Goal: Task Accomplishment & Management: Manage account settings

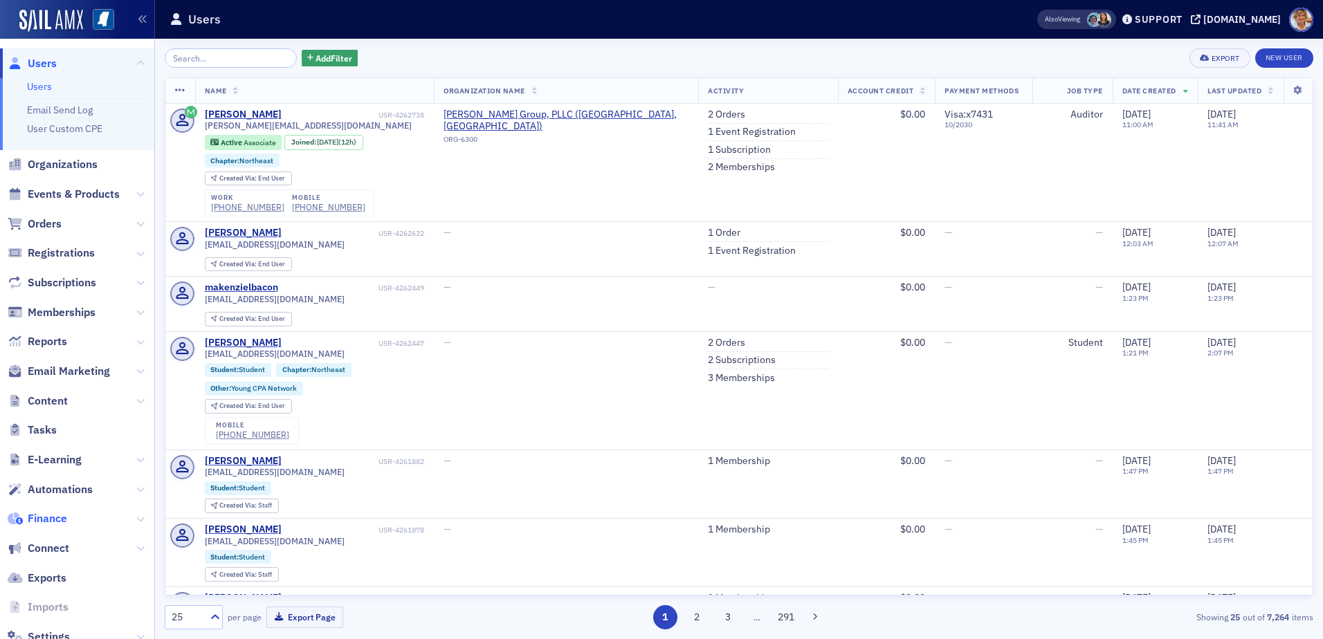
click at [49, 521] on span "Finance" at bounding box center [47, 518] width 39 height 15
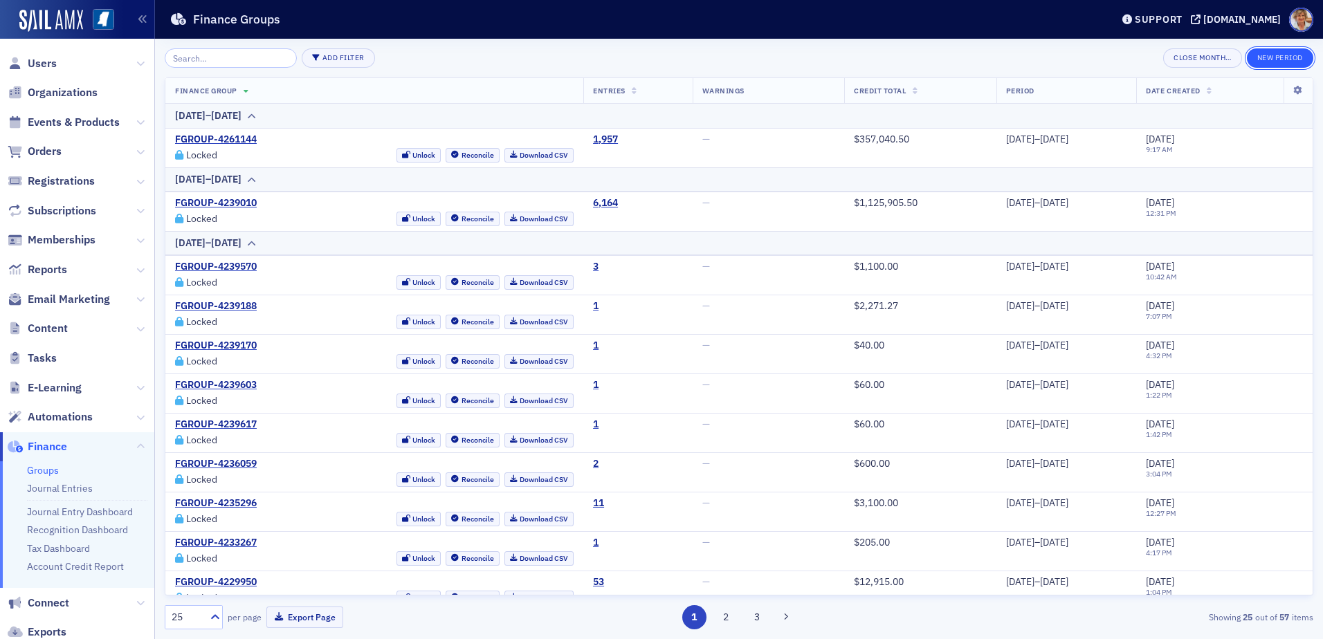
click at [1279, 57] on button "New Period" at bounding box center [1280, 57] width 66 height 19
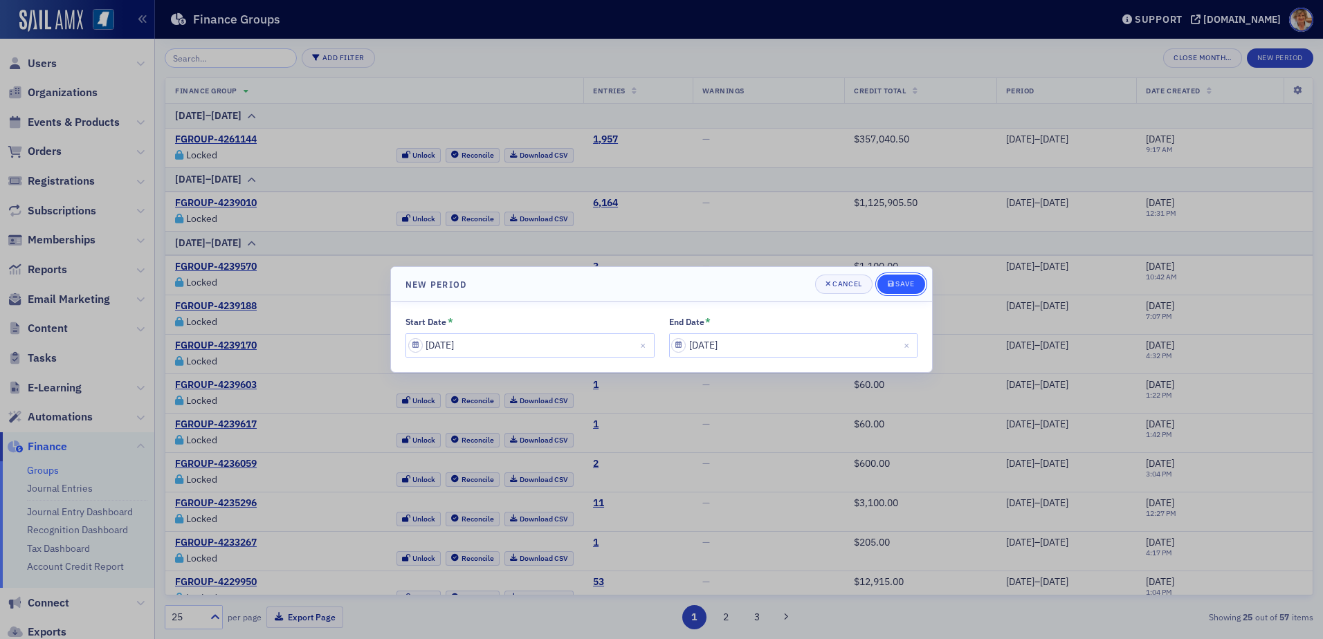
click at [906, 286] on div "Save" at bounding box center [904, 284] width 19 height 8
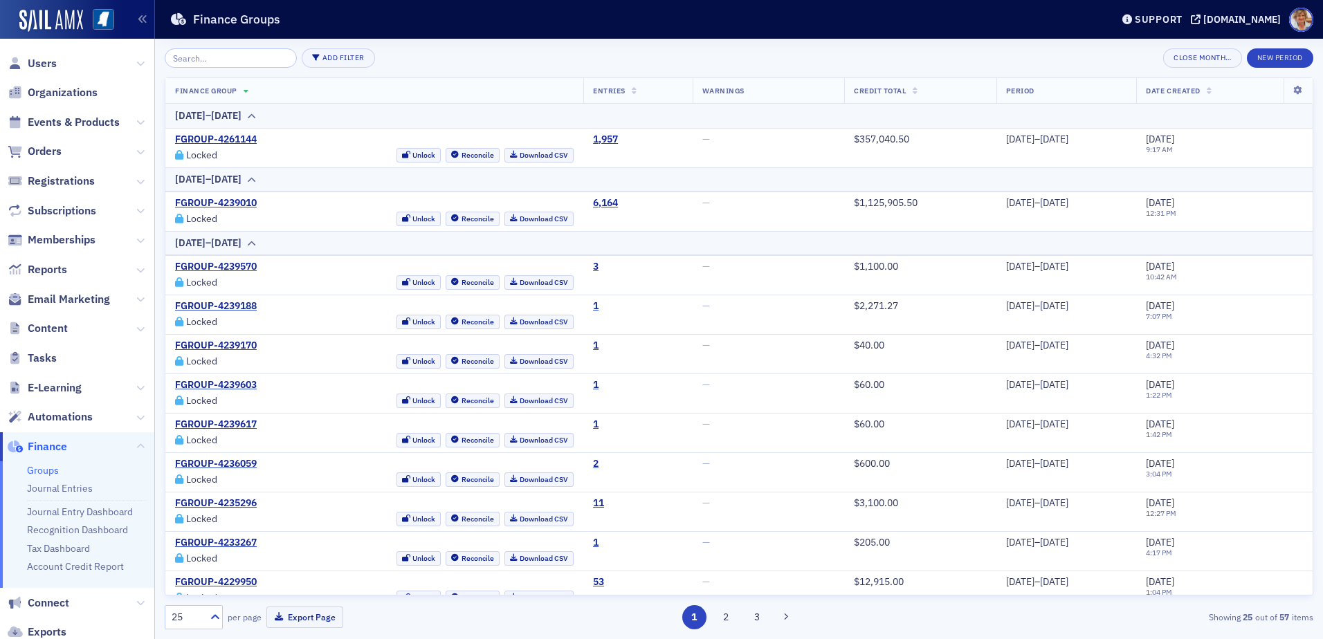
click at [43, 446] on span "Finance" at bounding box center [47, 446] width 39 height 15
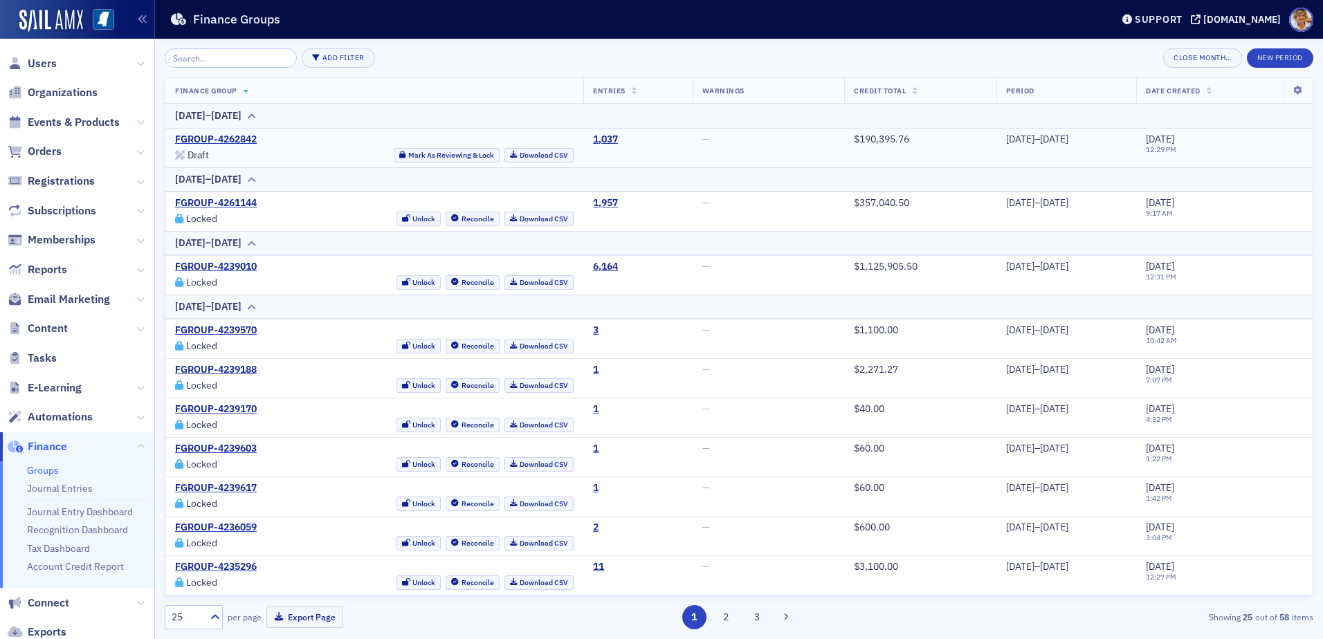
click at [199, 156] on div "Draft" at bounding box center [197, 156] width 21 height 8
click at [423, 154] on button "Mark As Reviewing & Lock" at bounding box center [447, 155] width 106 height 15
click at [522, 158] on link "Download CSV" at bounding box center [539, 155] width 70 height 15
click at [1250, 161] on td "[DATE] 12:29 PM" at bounding box center [1224, 147] width 176 height 39
click at [1261, 62] on button "New Period" at bounding box center [1280, 57] width 66 height 19
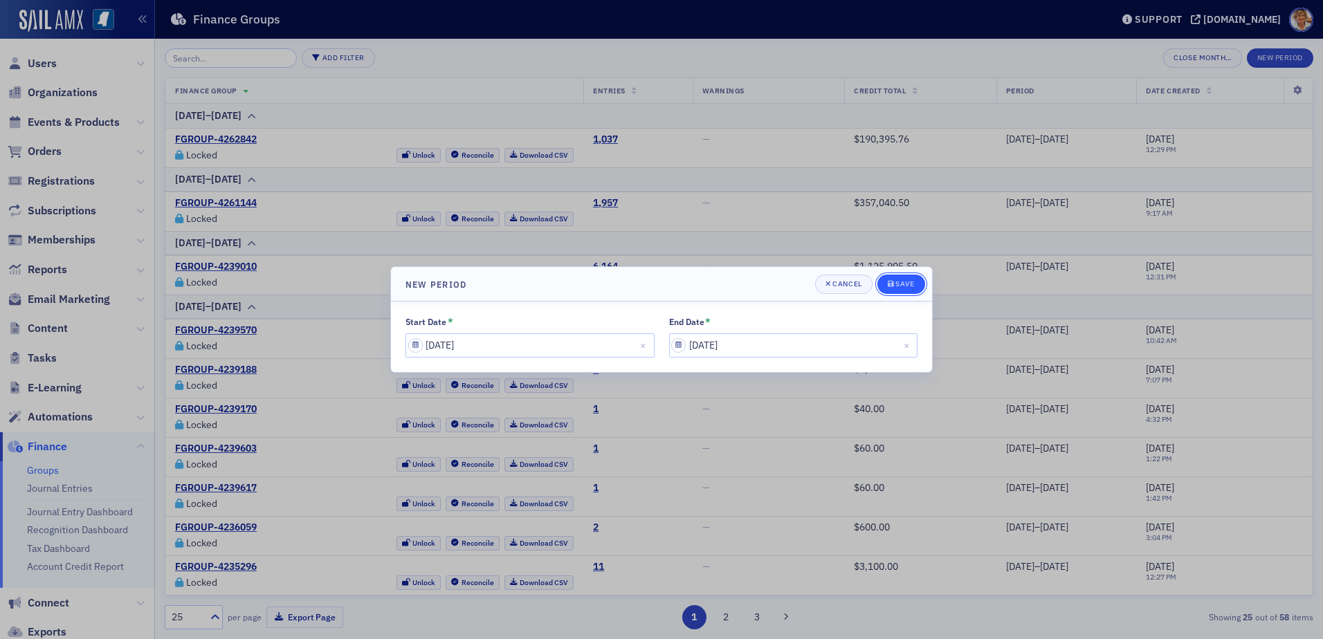
click at [907, 282] on div "Save" at bounding box center [904, 284] width 19 height 8
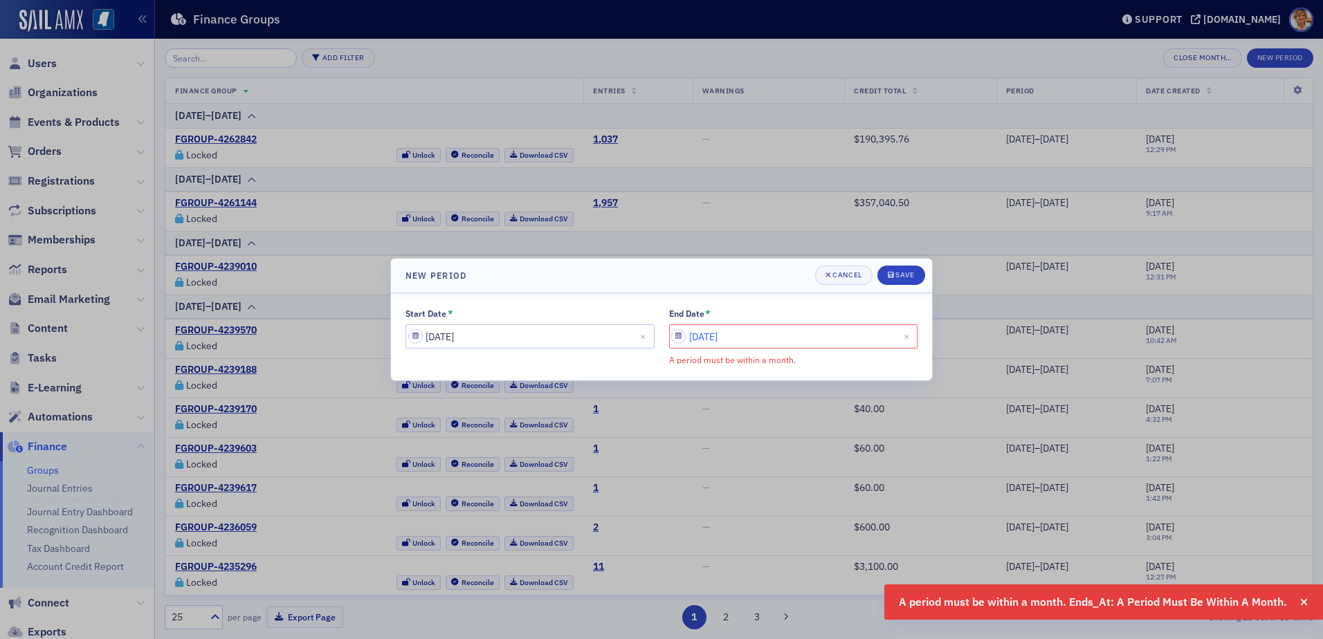
select select "7"
select select "2025"
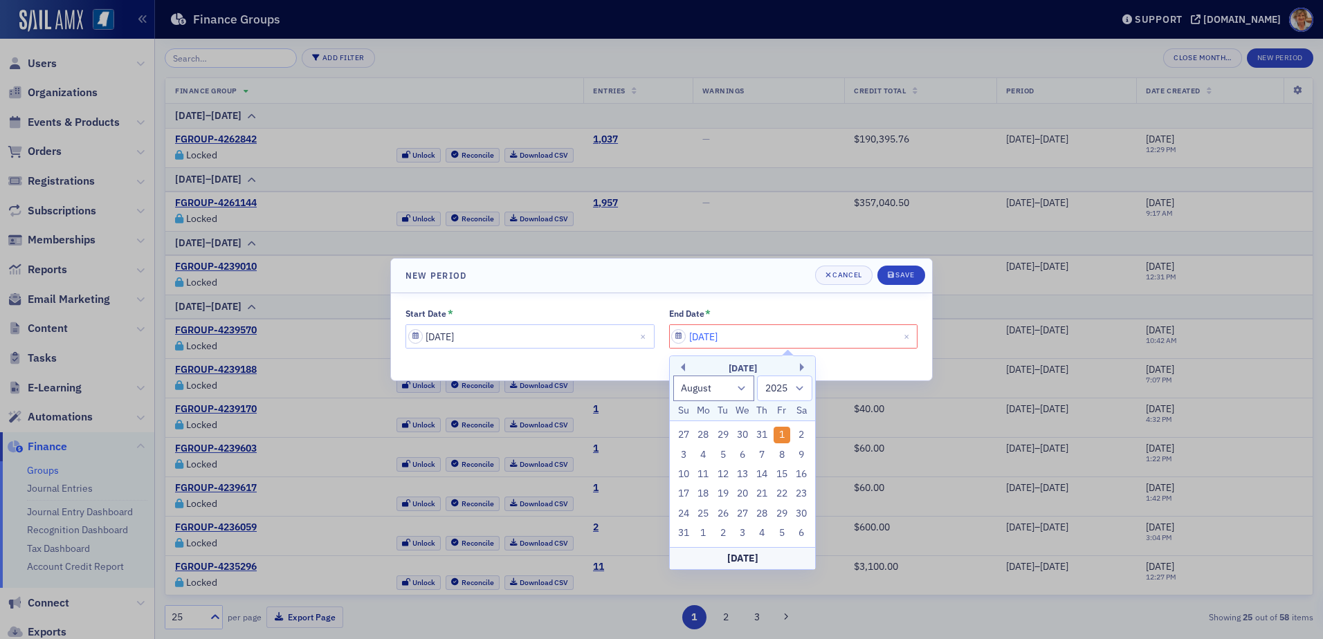
click at [766, 336] on input "[DATE]" at bounding box center [793, 336] width 249 height 24
click at [680, 338] on input "[DATE]" at bounding box center [793, 336] width 249 height 24
click at [741, 387] on select "January February March April May June July August September October November De…" at bounding box center [714, 389] width 82 height 26
select select "6"
click at [673, 376] on select "January February March April May June July August September October November De…" at bounding box center [714, 389] width 82 height 26
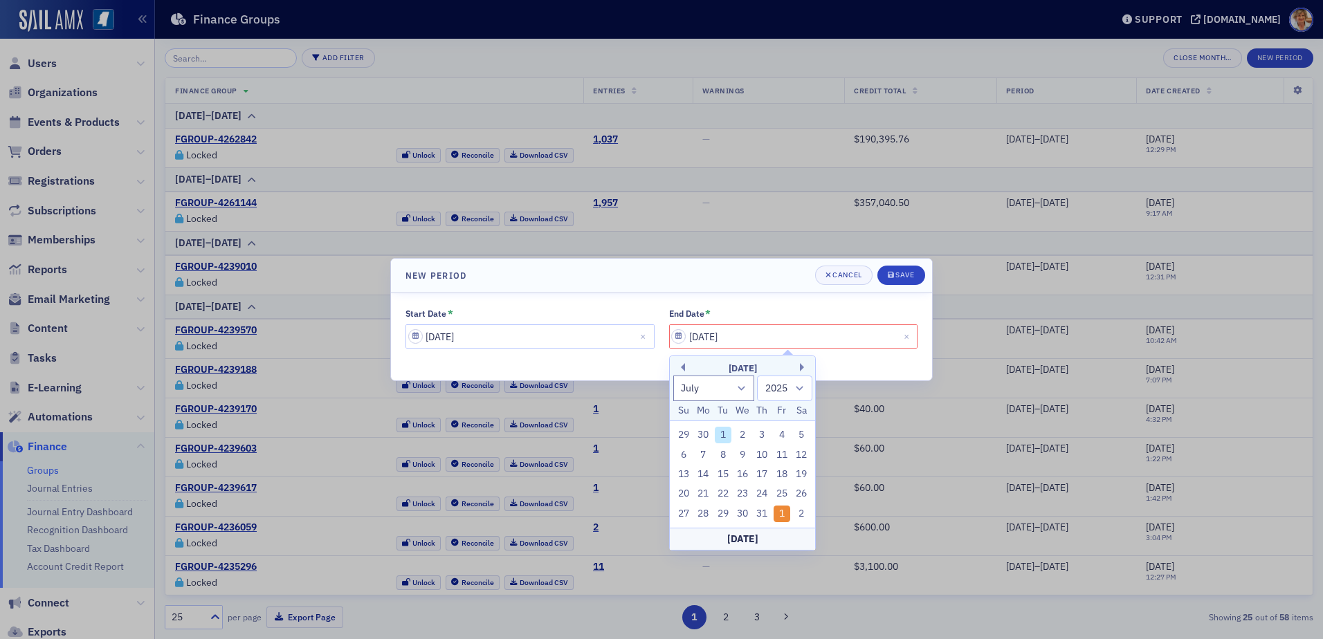
click at [761, 511] on div "31" at bounding box center [762, 514] width 17 height 17
type input "[DATE]"
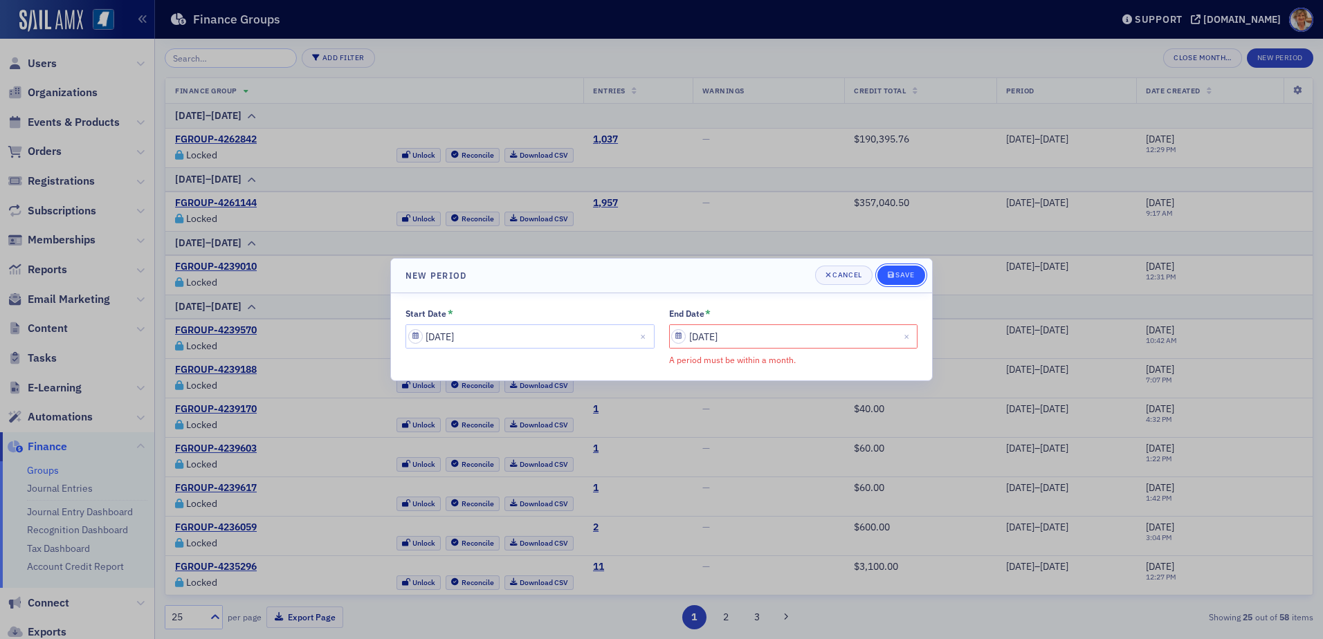
click at [898, 272] on div "Save" at bounding box center [904, 275] width 19 height 8
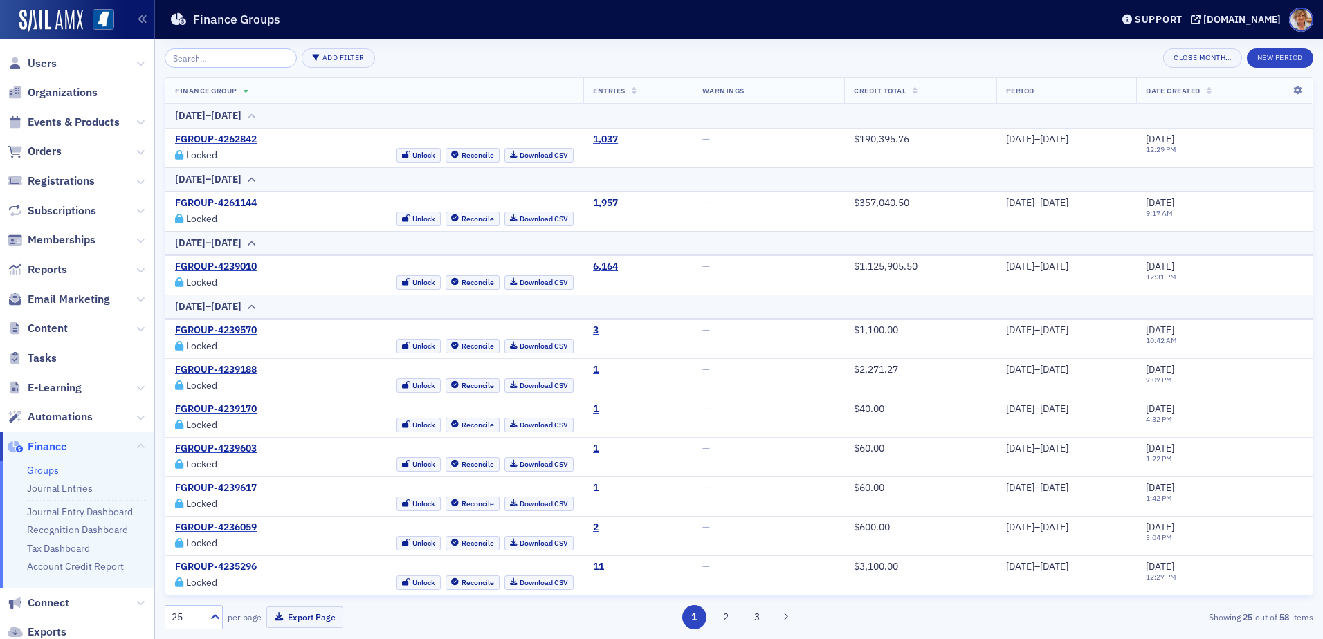
click at [257, 117] on icon at bounding box center [251, 116] width 10 height 8
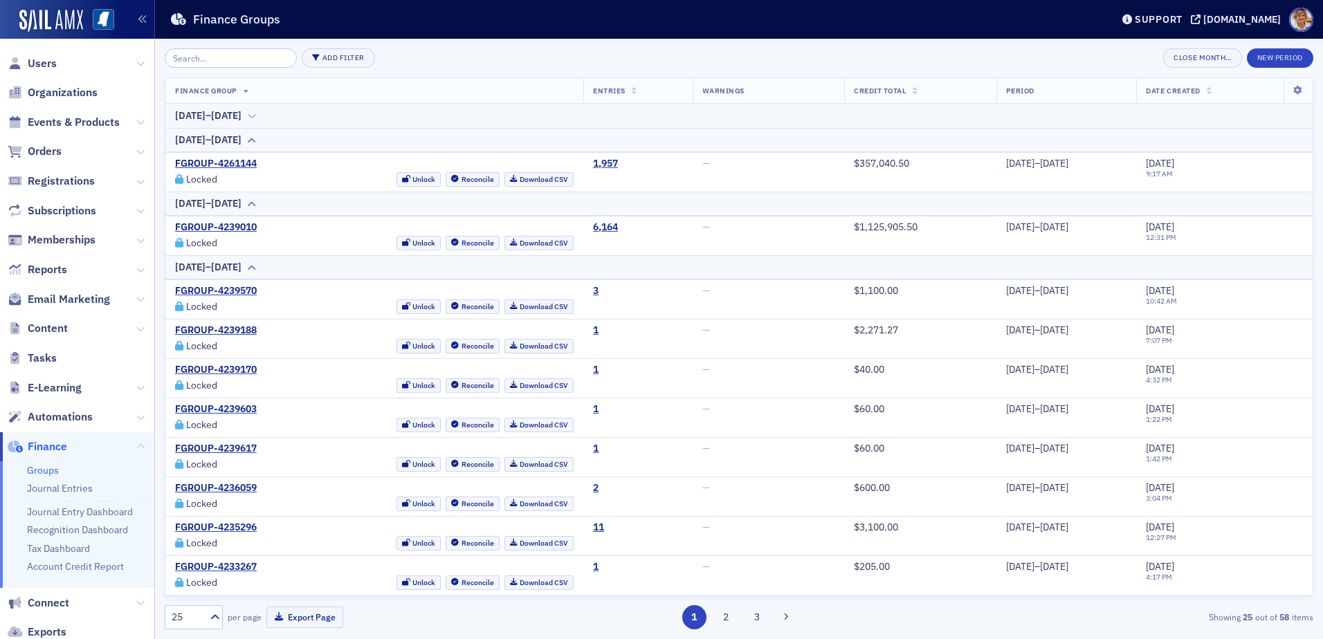
click at [257, 118] on icon at bounding box center [251, 116] width 10 height 8
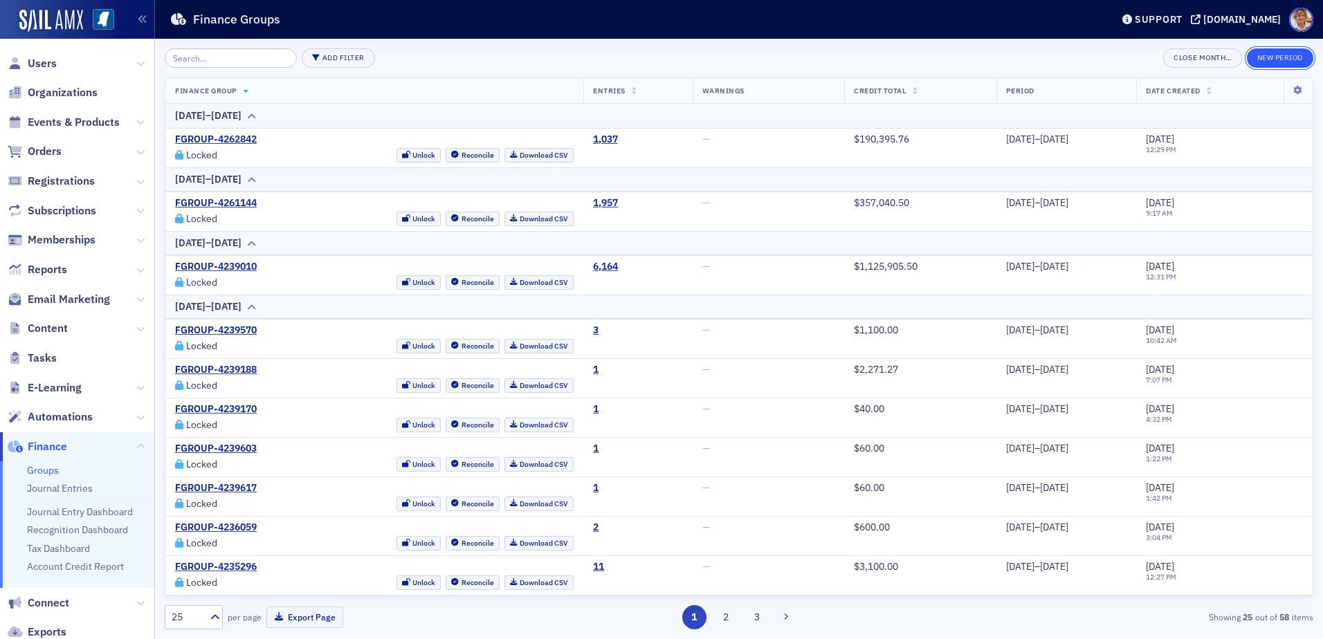
click at [1272, 60] on button "New Period" at bounding box center [1280, 57] width 66 height 19
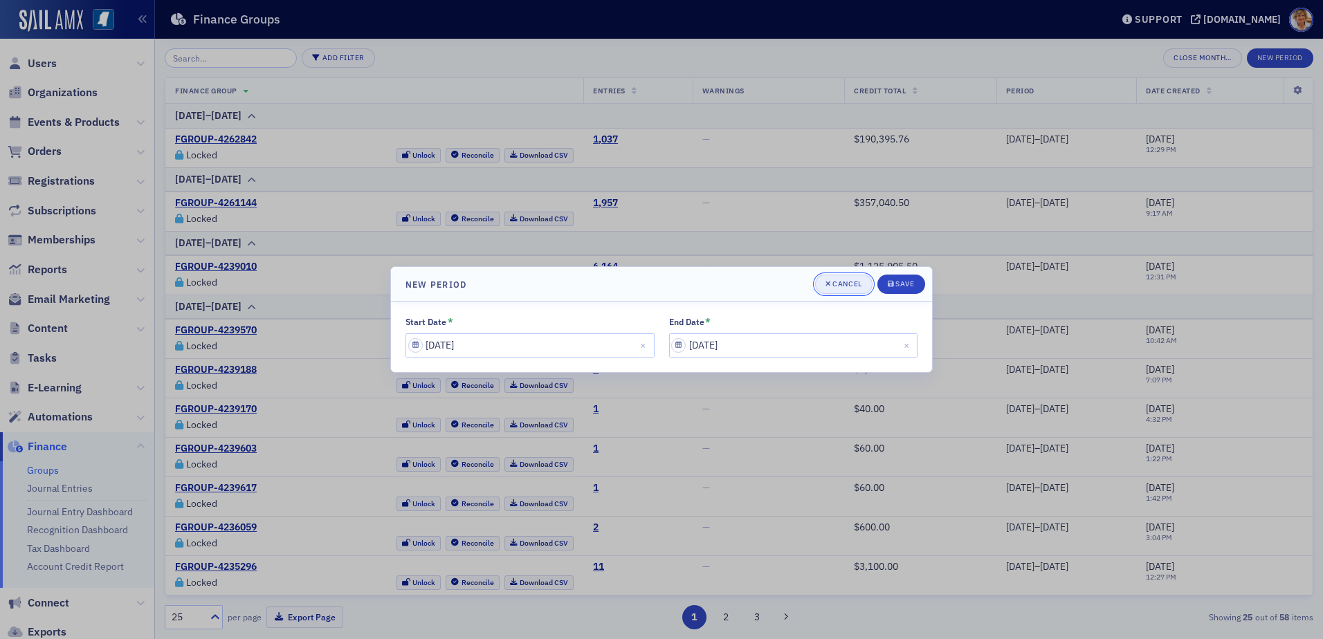
click at [854, 288] on div "Cancel" at bounding box center [846, 284] width 29 height 8
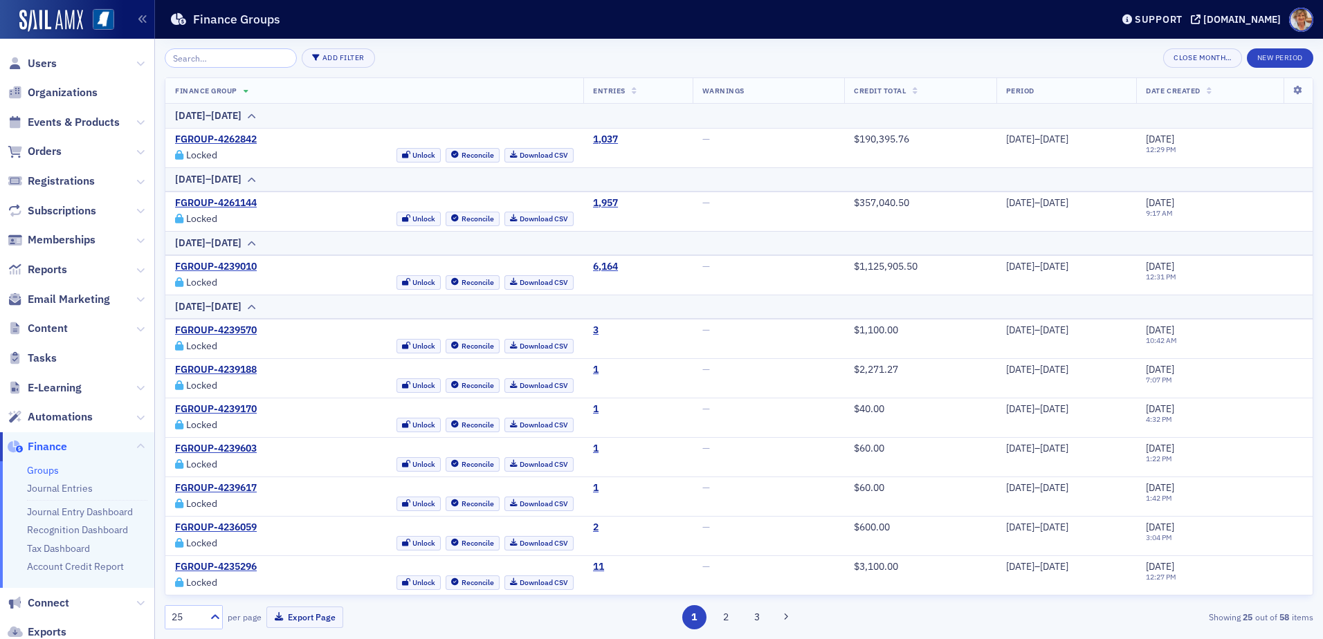
click at [51, 448] on span "Finance" at bounding box center [47, 446] width 39 height 15
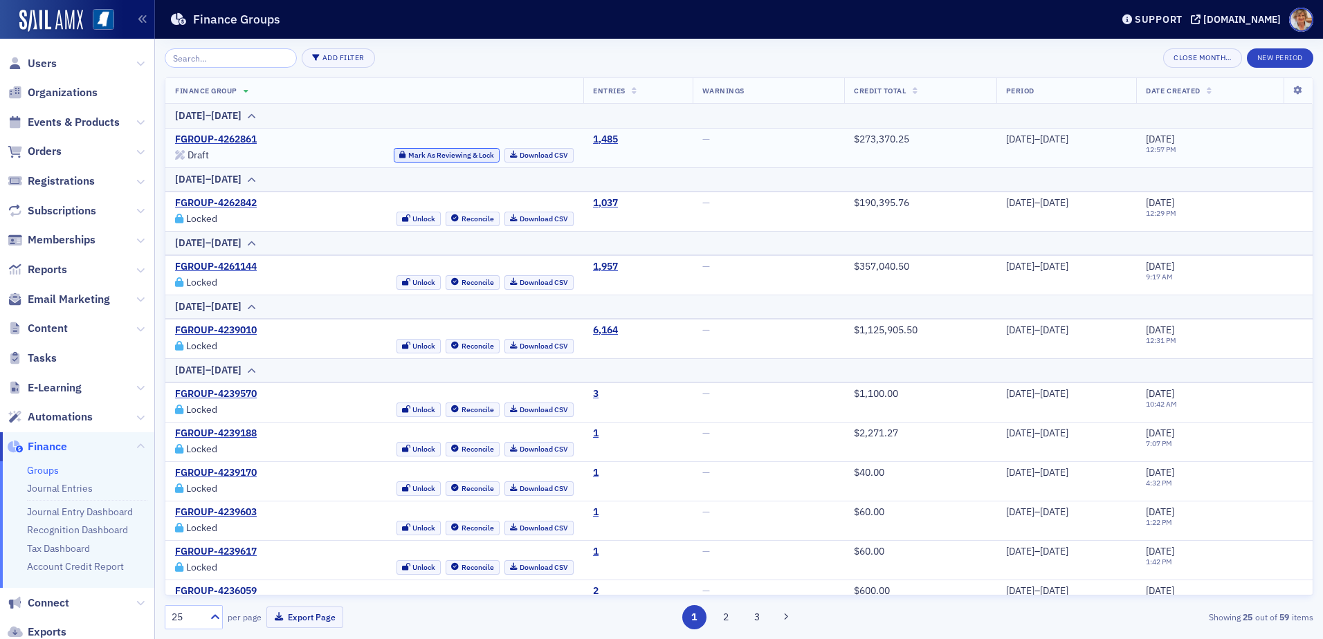
click at [424, 152] on button "Mark As Reviewing & Lock" at bounding box center [447, 155] width 106 height 15
click at [512, 154] on link "Download CSV" at bounding box center [539, 155] width 70 height 15
click at [500, 57] on div "Add Filter Close Month… New Period" at bounding box center [739, 57] width 1148 height 19
